Goal: Task Accomplishment & Management: Manage account settings

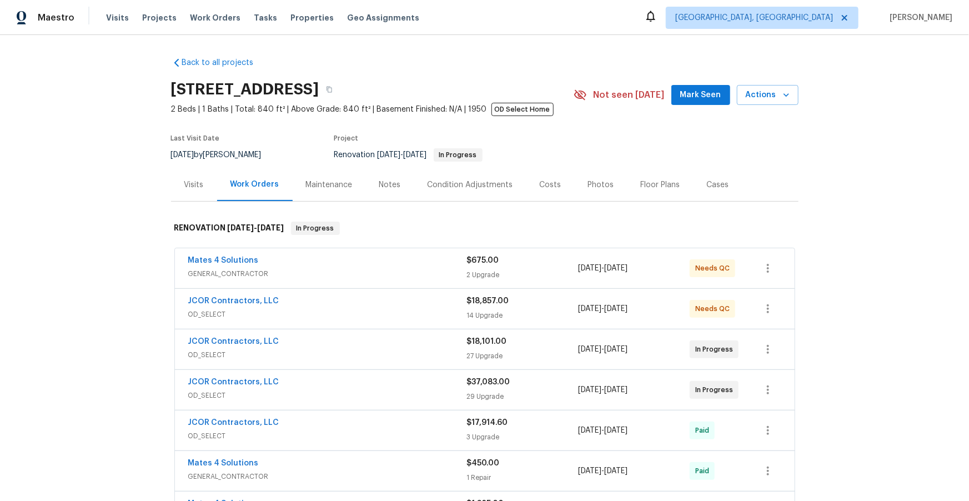
click at [340, 314] on span "OD_SELECT" at bounding box center [327, 314] width 279 height 11
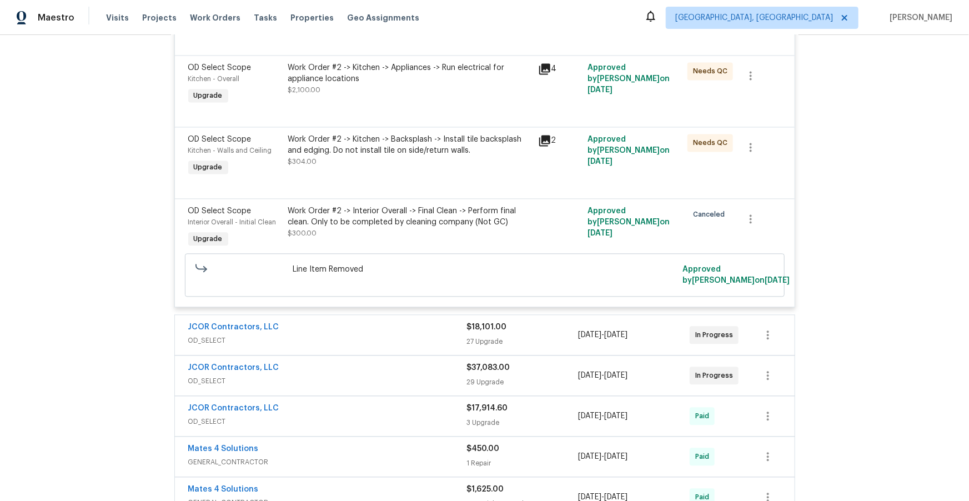
scroll to position [1164, 0]
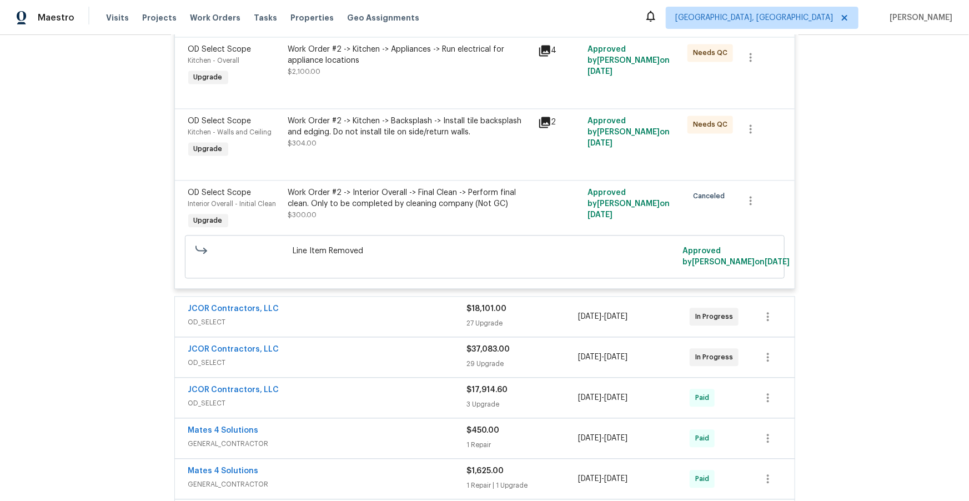
click at [398, 316] on div "JCOR Contractors, LLC" at bounding box center [327, 309] width 279 height 13
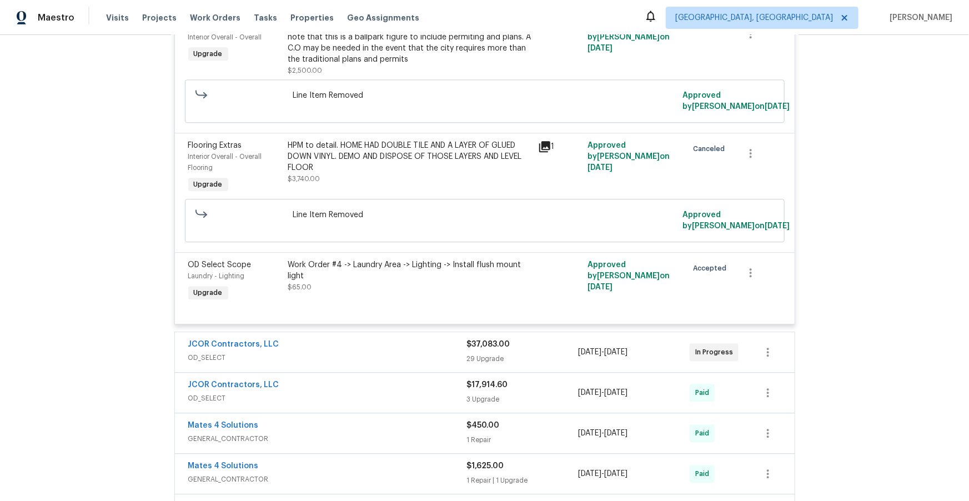
scroll to position [3664, 0]
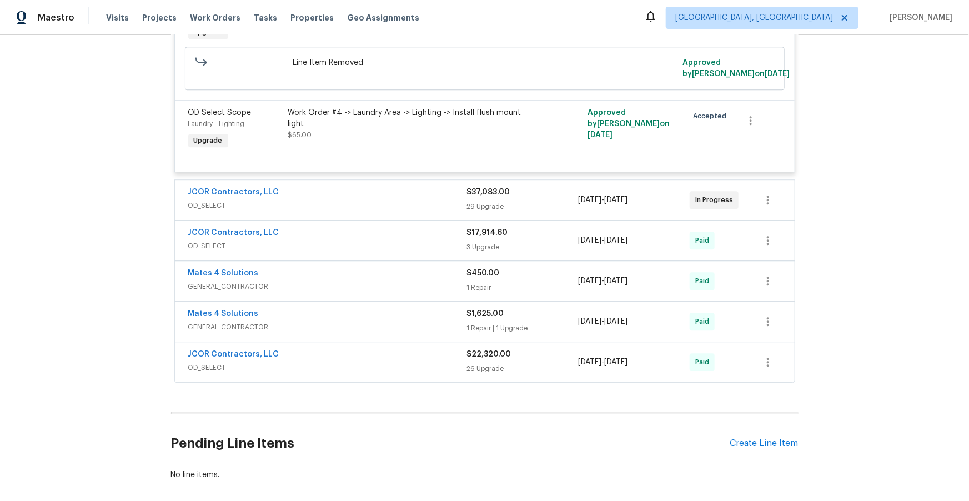
click at [388, 211] on span "OD_SELECT" at bounding box center [327, 205] width 279 height 11
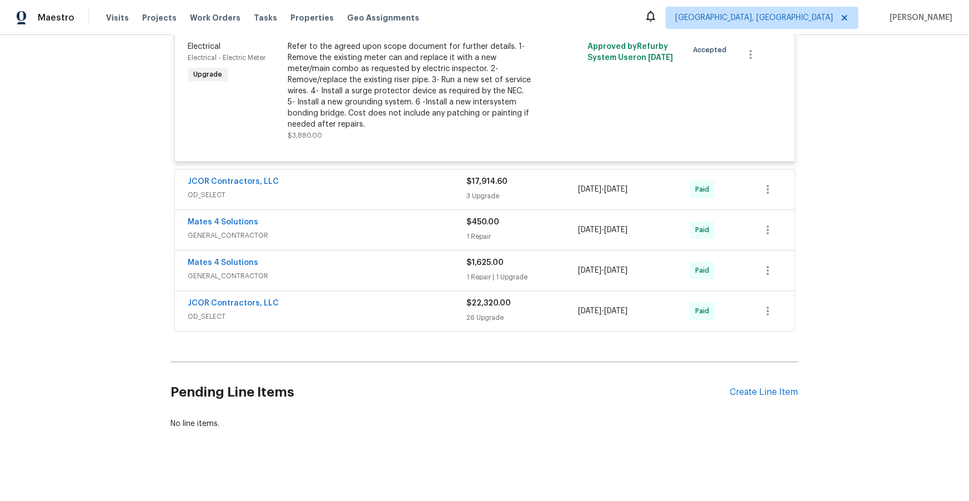
scroll to position [6056, 0]
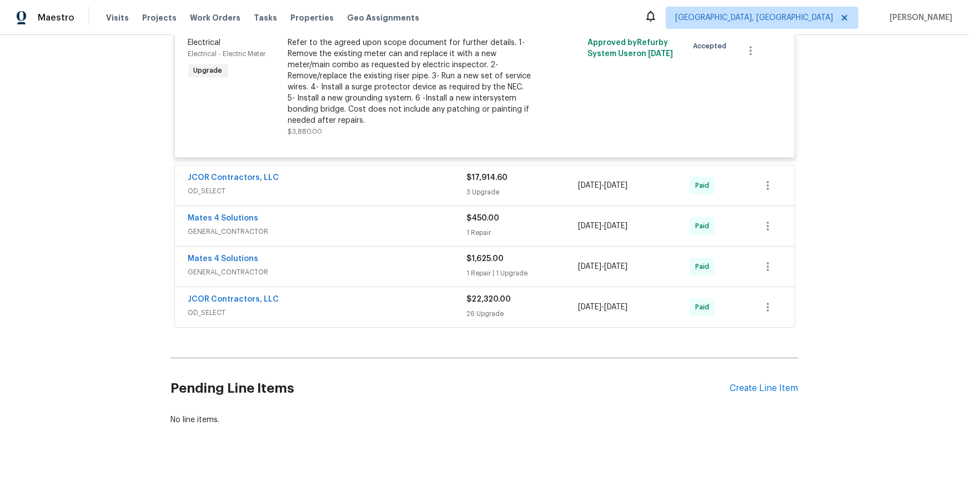
click at [373, 185] on div "JCOR Contractors, LLC" at bounding box center [327, 178] width 279 height 13
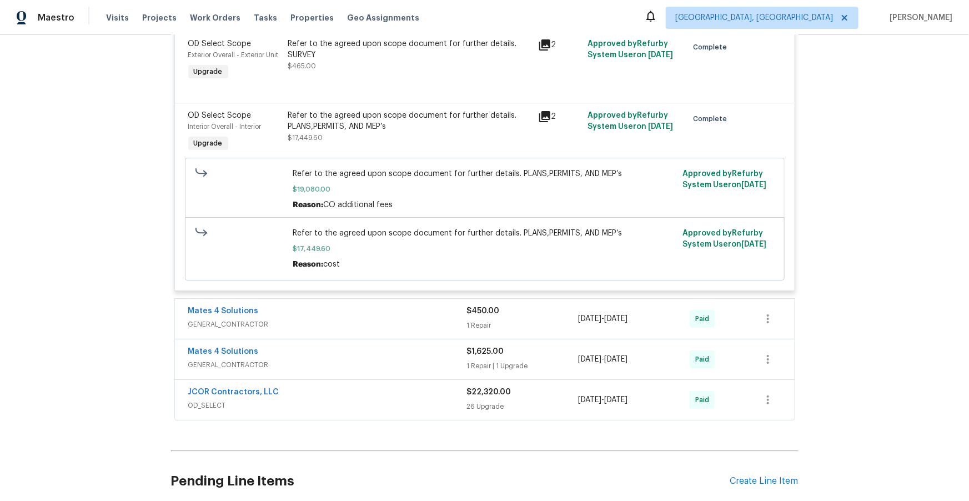
scroll to position [6316, 0]
click at [535, 158] on div "2" at bounding box center [560, 132] width 50 height 51
click at [539, 122] on icon at bounding box center [544, 116] width 11 height 11
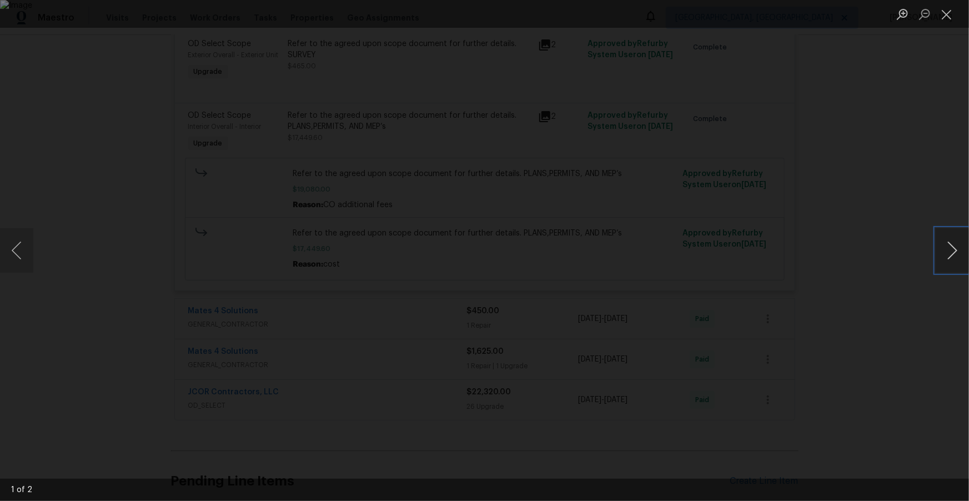
click at [953, 246] on button "Next image" at bounding box center [952, 250] width 33 height 44
click at [947, 18] on button "Close lightbox" at bounding box center [947, 13] width 22 height 19
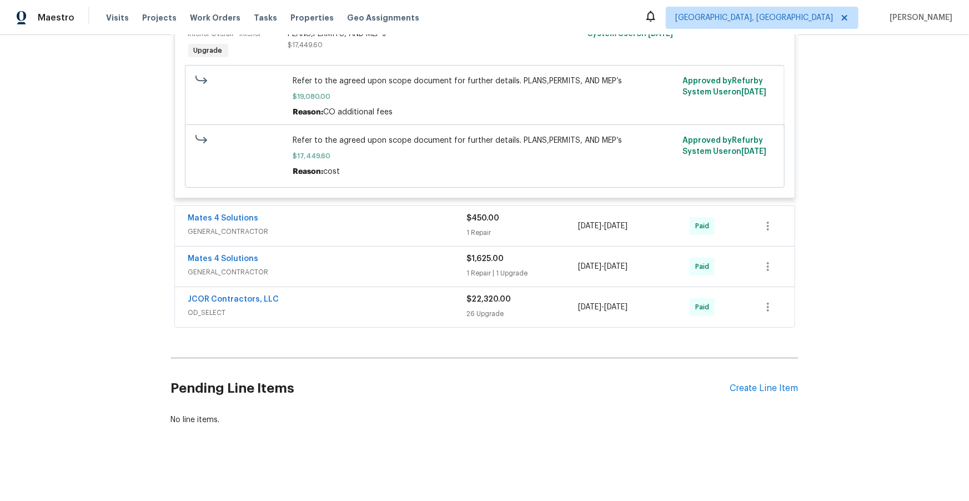
scroll to position [6438, 0]
click at [345, 278] on span "GENERAL_CONTRACTOR" at bounding box center [327, 271] width 279 height 11
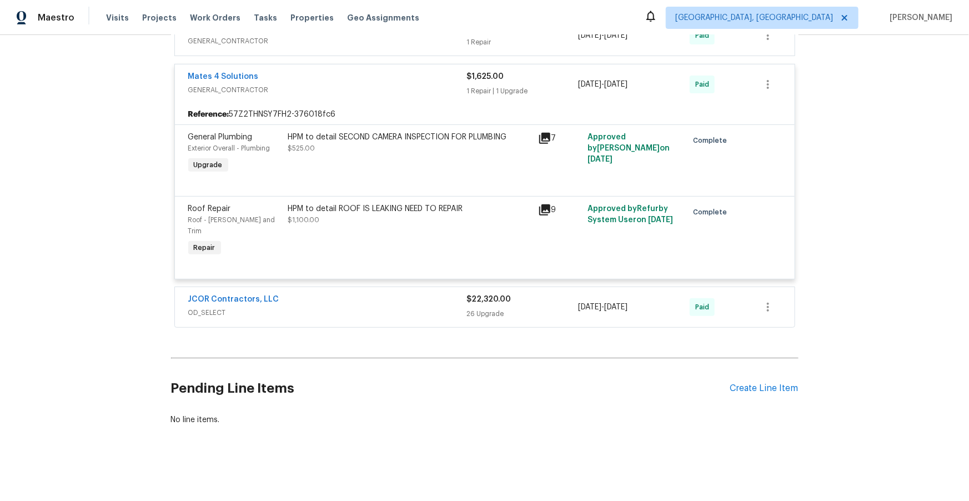
scroll to position [6635, 0]
click at [545, 215] on icon at bounding box center [544, 209] width 11 height 11
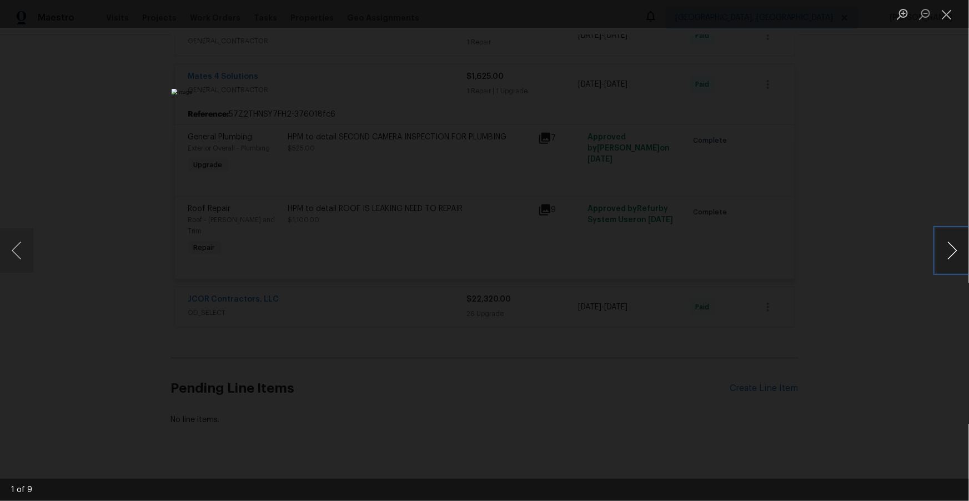
click at [957, 252] on button "Next image" at bounding box center [952, 250] width 33 height 44
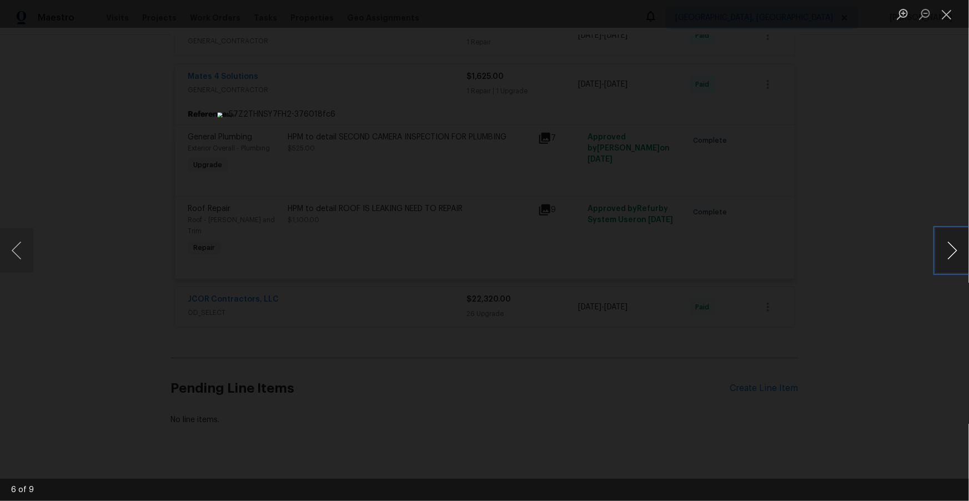
click at [957, 252] on button "Next image" at bounding box center [952, 250] width 33 height 44
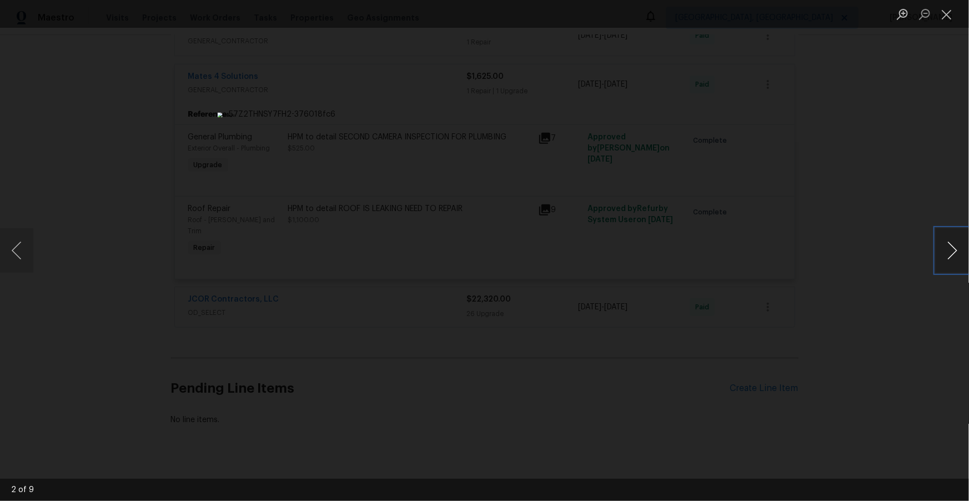
click at [957, 252] on button "Next image" at bounding box center [952, 250] width 33 height 44
click at [947, 12] on button "Close lightbox" at bounding box center [947, 13] width 22 height 19
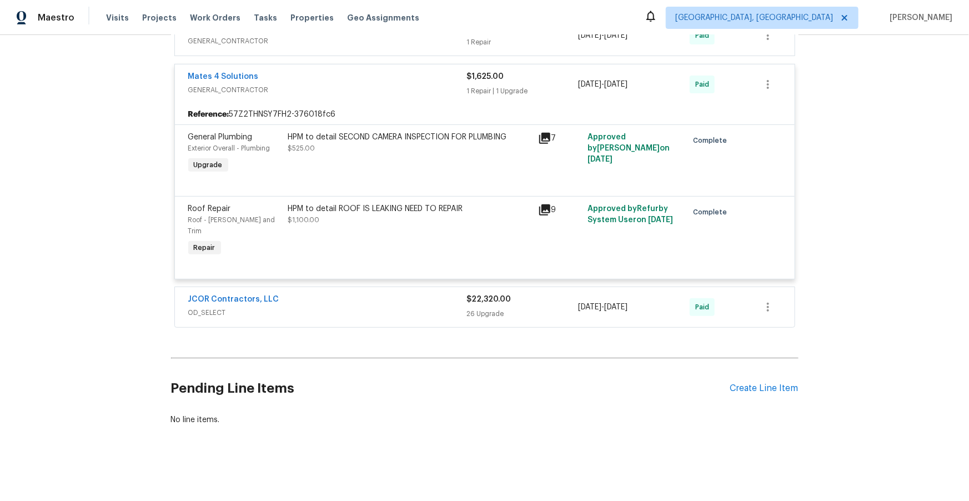
click at [359, 318] on span "OD_SELECT" at bounding box center [327, 312] width 279 height 11
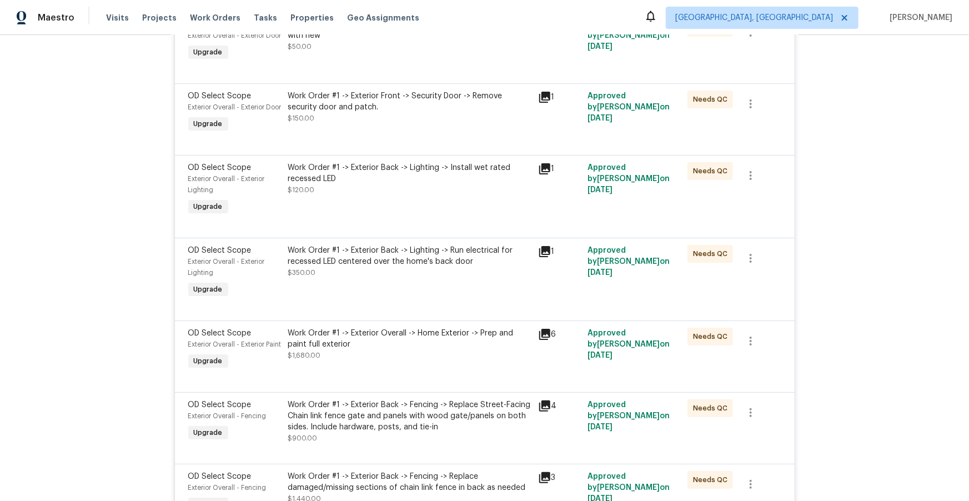
scroll to position [4178, 0]
